Goal: Transaction & Acquisition: Book appointment/travel/reservation

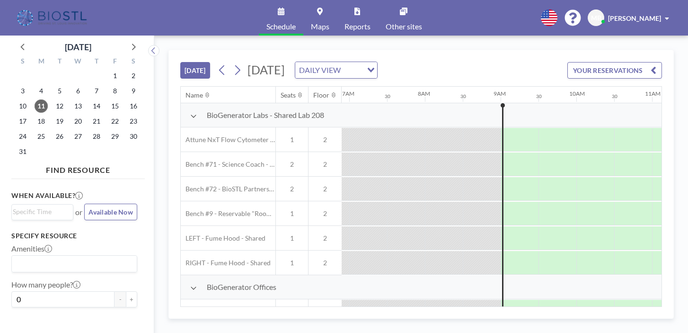
scroll to position [0, 523]
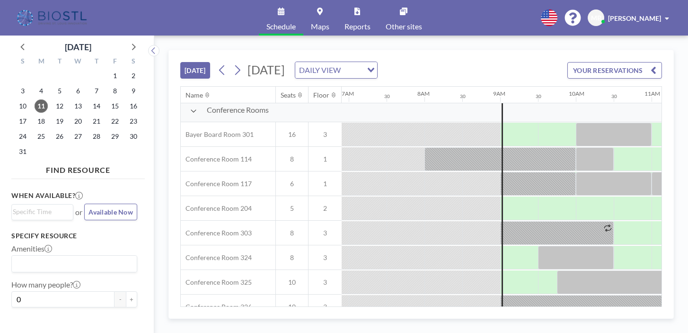
scroll to position [252, 523]
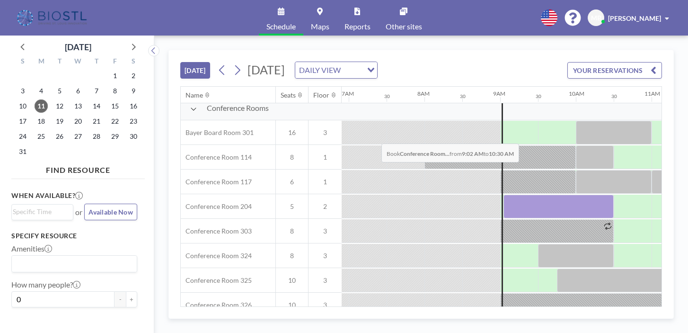
drag, startPoint x: 329, startPoint y: 119, endPoint x: 379, endPoint y: 121, distance: 49.8
click at [504, 195] on div at bounding box center [559, 207] width 110 height 24
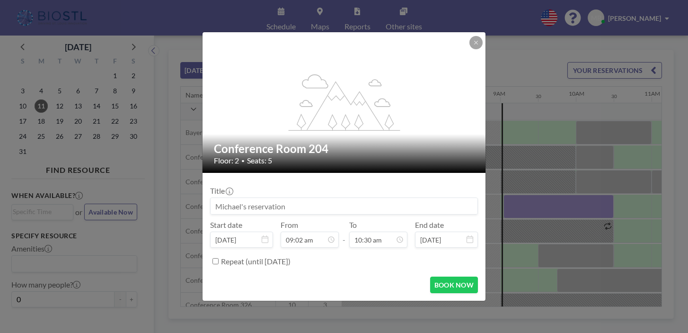
click at [297, 199] on input at bounding box center [344, 206] width 267 height 16
type input "MMB - OCT"
click at [441, 277] on button "BOOK NOW" at bounding box center [454, 285] width 48 height 17
